Goal: Find specific page/section: Find specific page/section

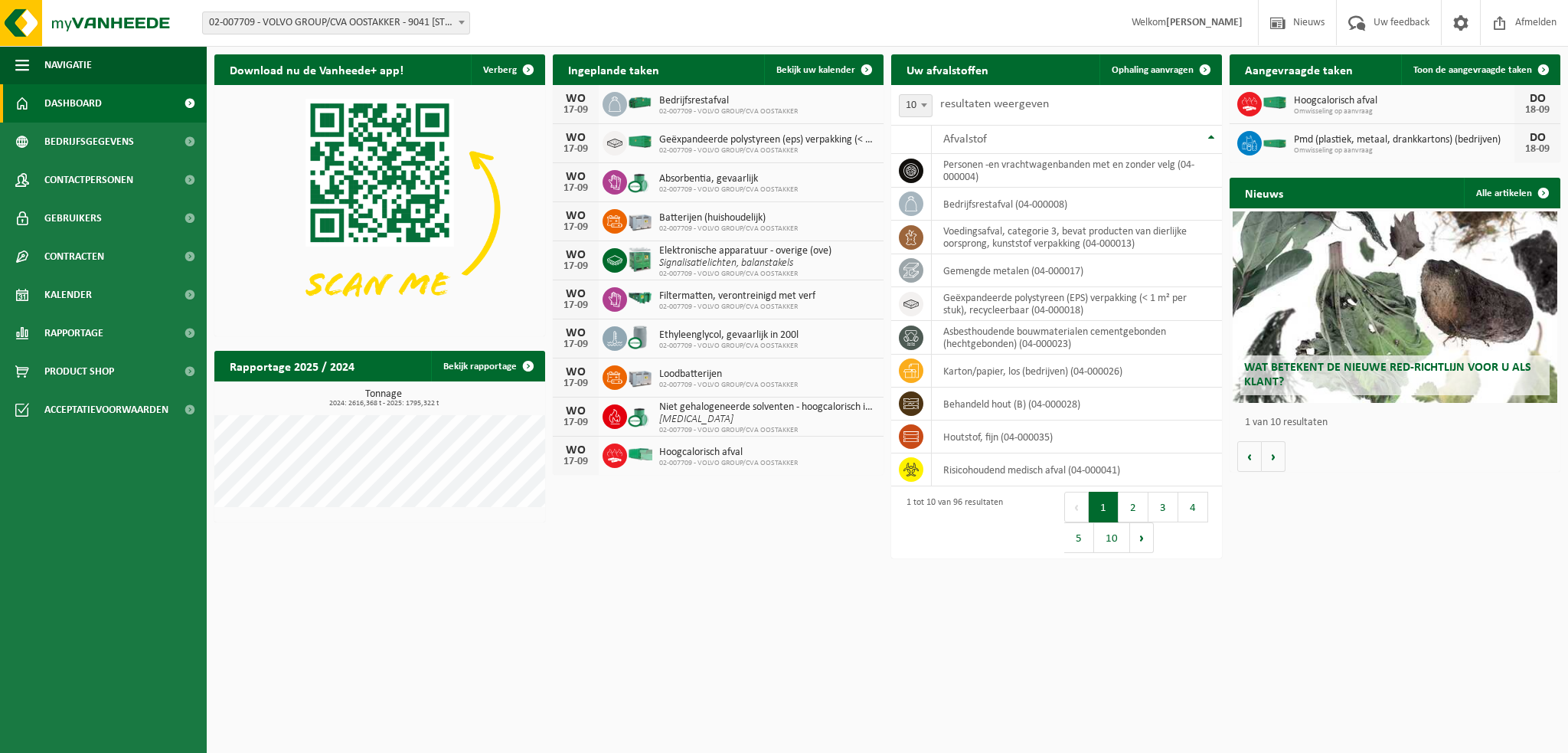
click at [1446, 555] on html "Vestiging: 02-007709 - VOLVO GROUP/CVA OOSTAKKER - 9041 OOSTAKKER, SMALLEHEERWE…" at bounding box center [784, 376] width 1568 height 753
click at [95, 288] on link "Kalender" at bounding box center [103, 295] width 206 height 38
click at [86, 289] on span "Kalender" at bounding box center [68, 295] width 47 height 38
